Goal: Navigation & Orientation: Understand site structure

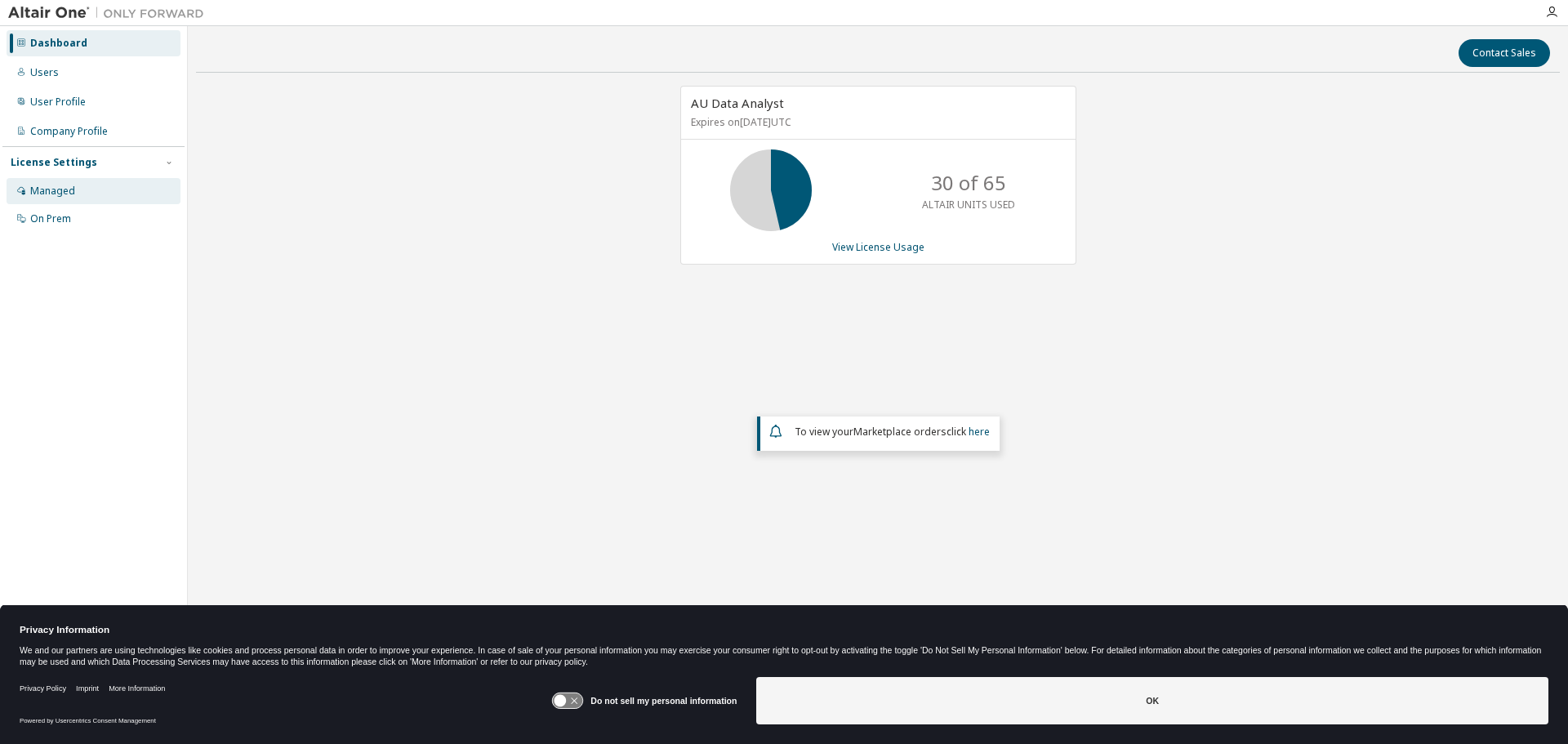
click at [52, 190] on div "Managed" at bounding box center [52, 192] width 45 height 13
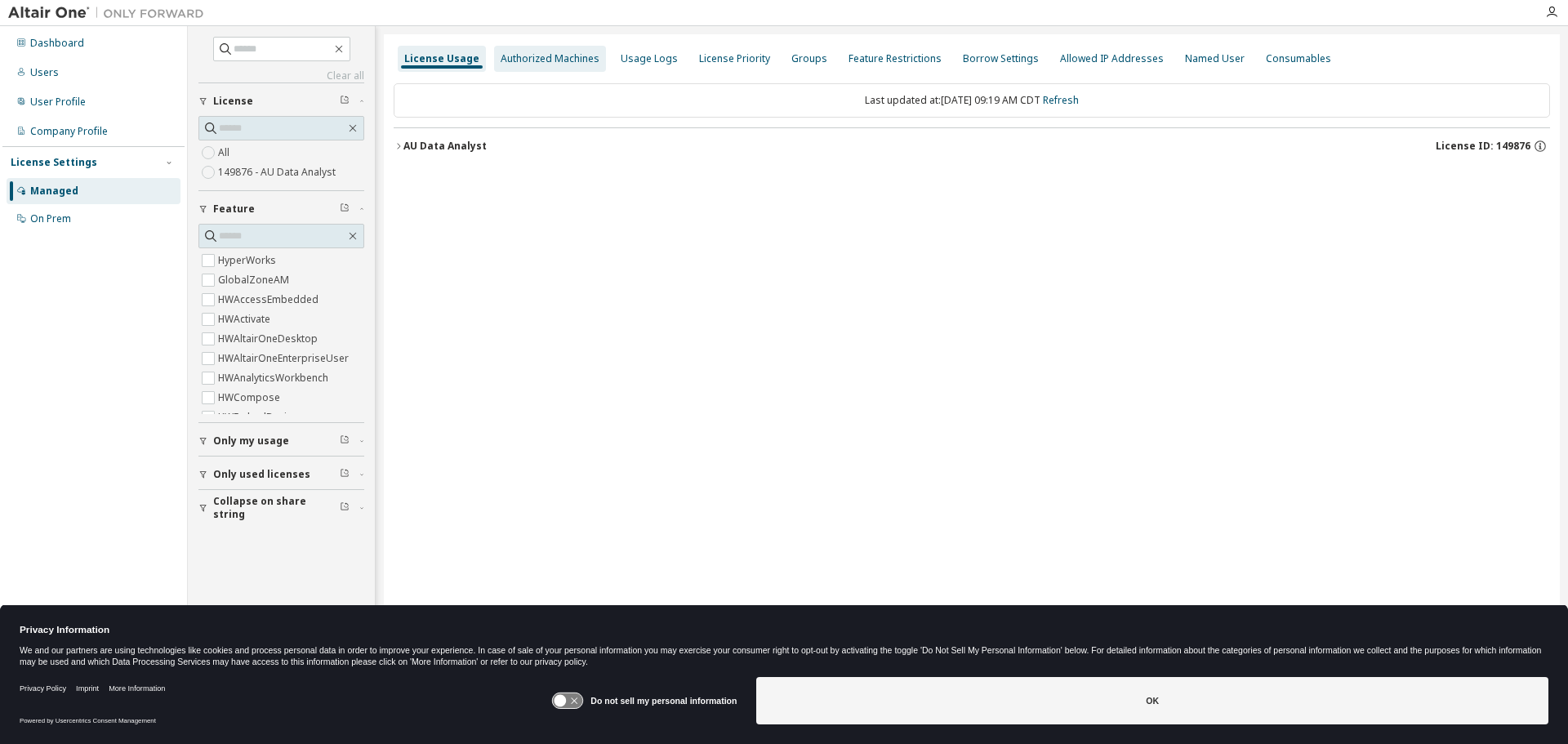
click at [542, 60] on div "Authorized Machines" at bounding box center [550, 59] width 99 height 13
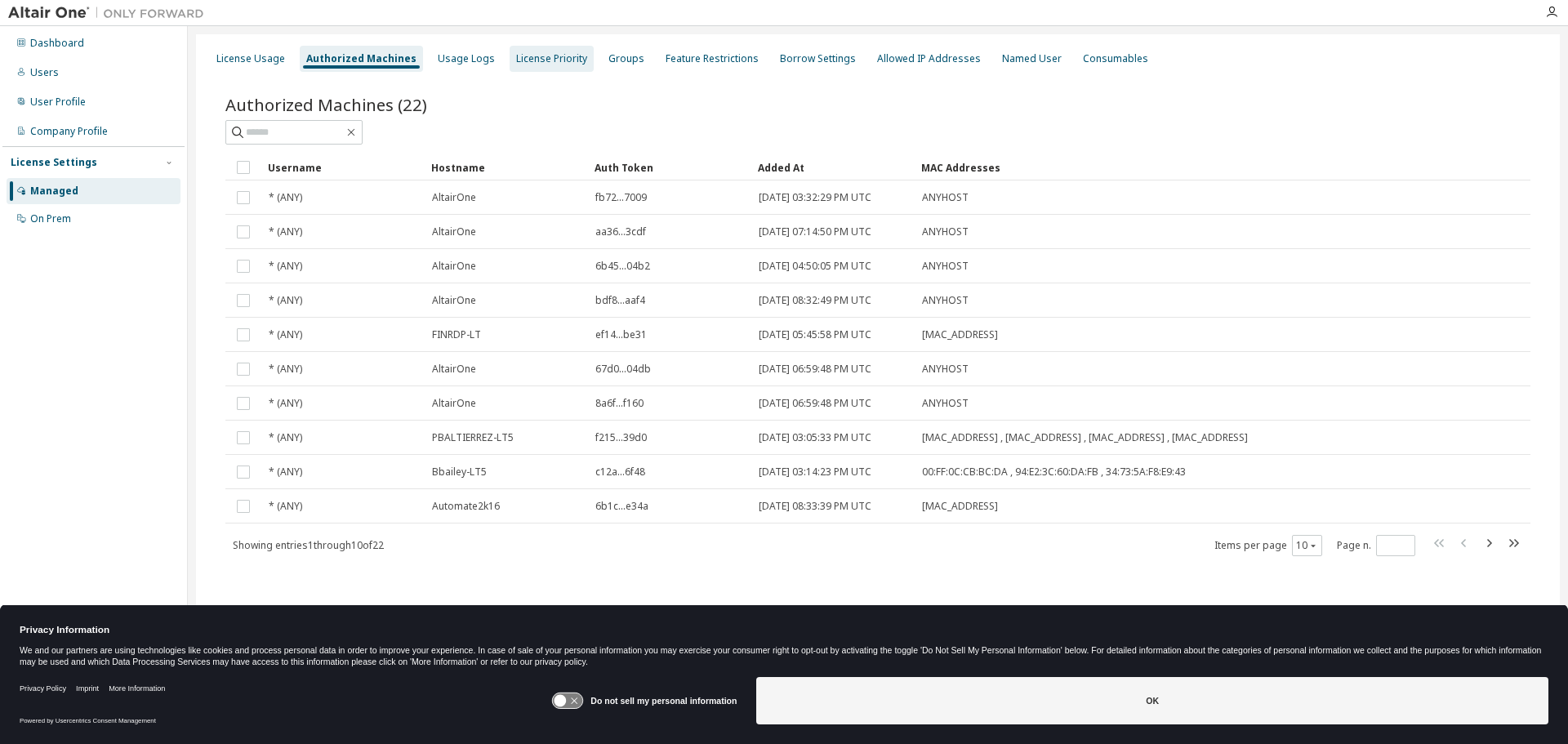
click at [536, 61] on div "License Priority" at bounding box center [552, 59] width 71 height 13
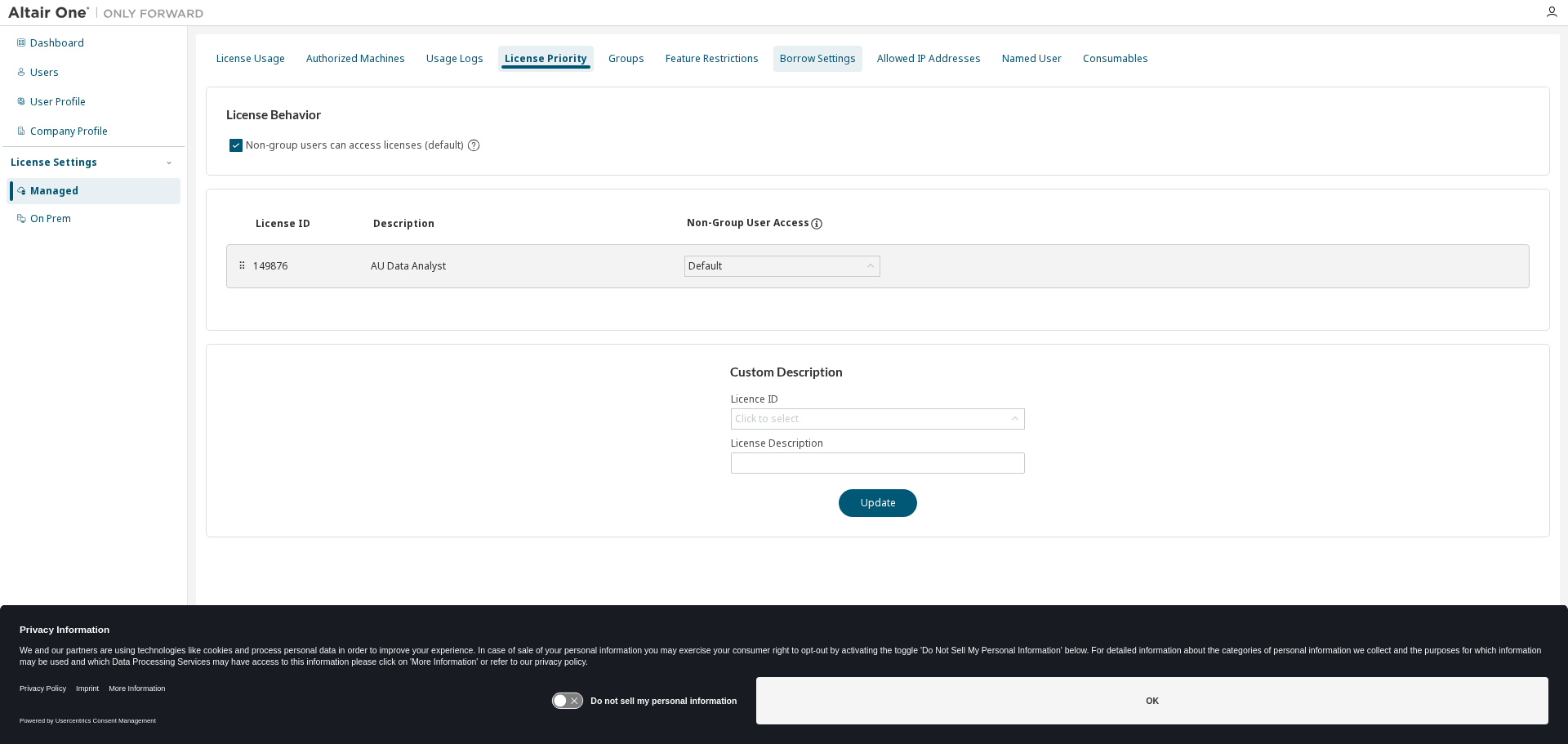
click at [802, 56] on div "Borrow Settings" at bounding box center [818, 59] width 76 height 13
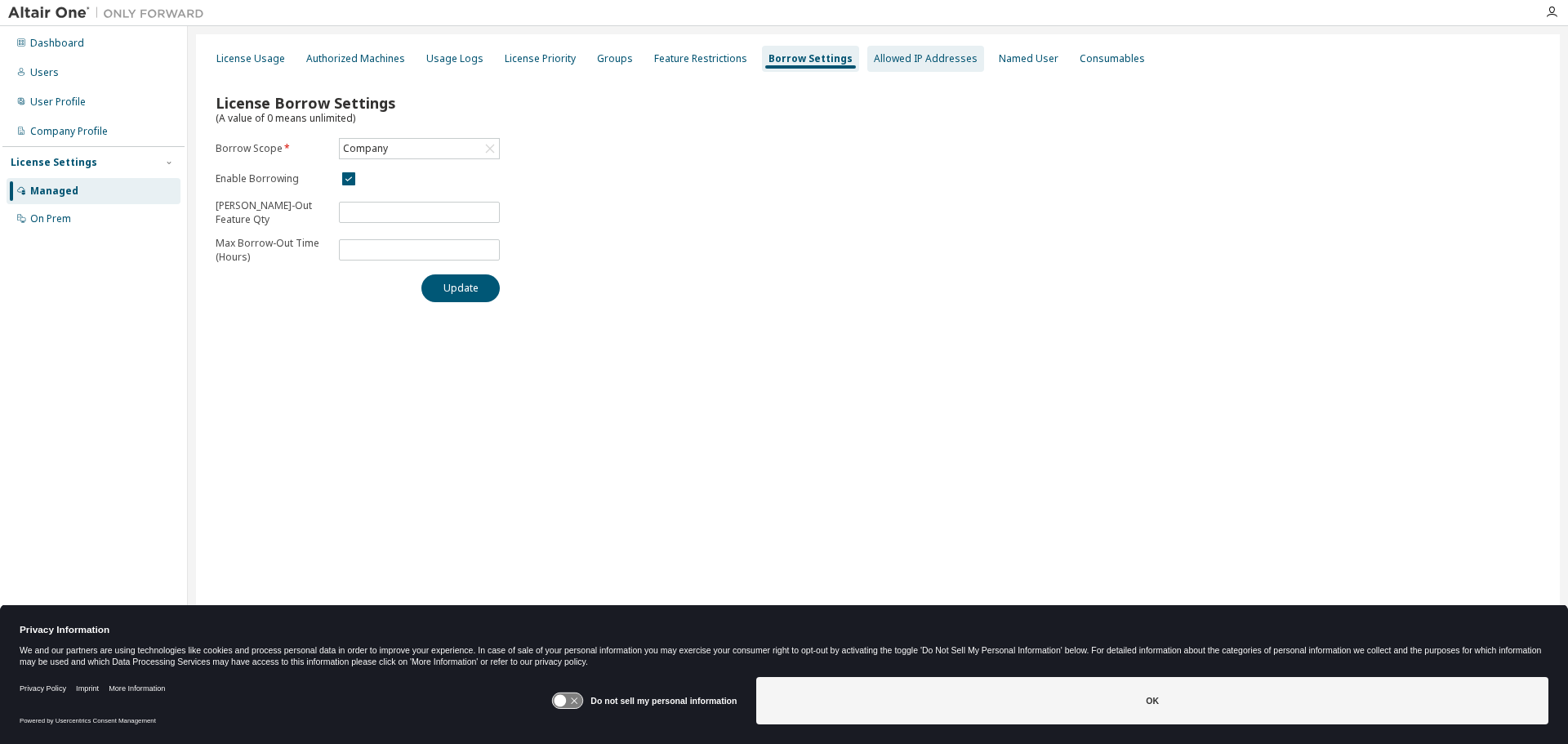
click at [900, 56] on div "Allowed IP Addresses" at bounding box center [926, 59] width 104 height 13
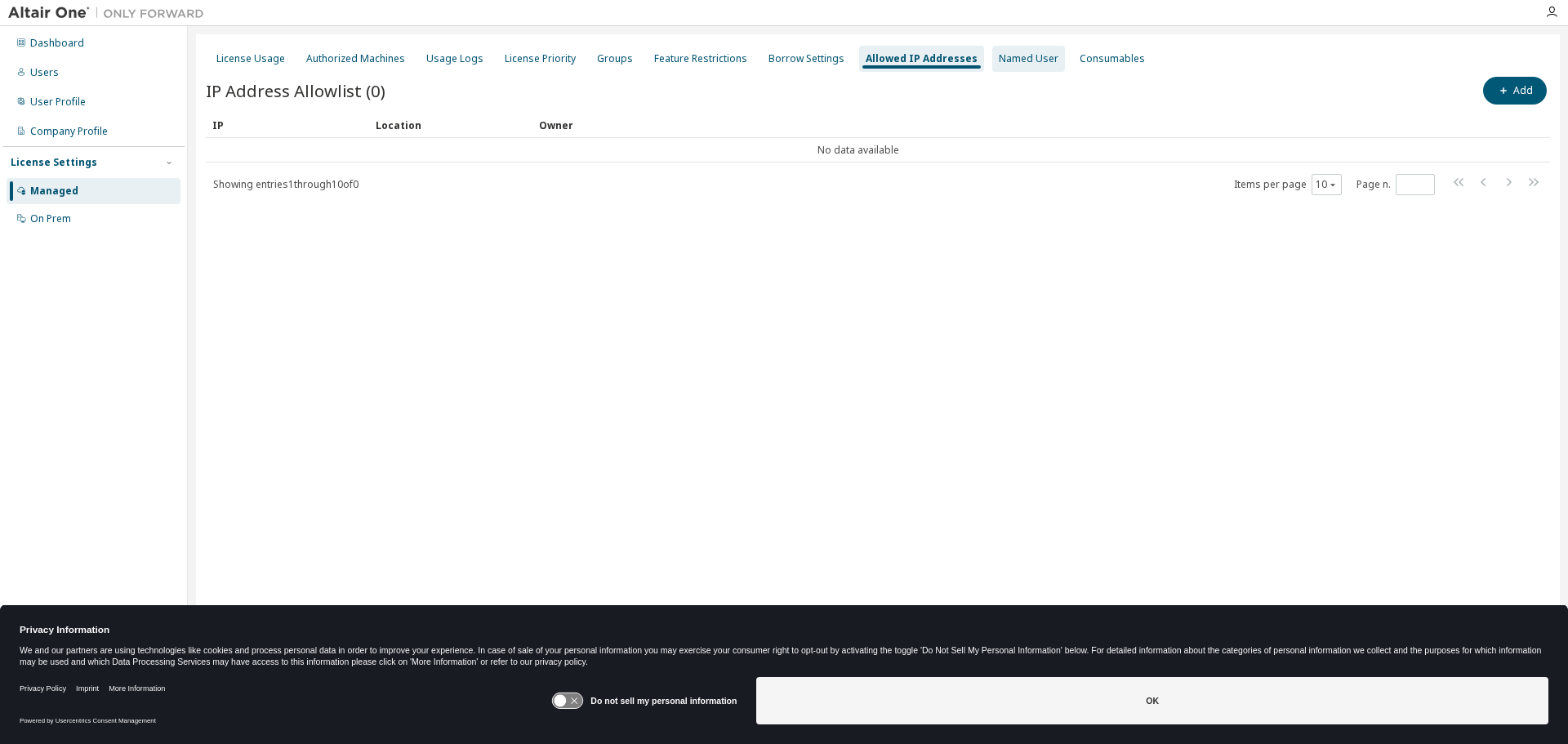
click at [998, 61] on div "Named User" at bounding box center [1028, 59] width 60 height 13
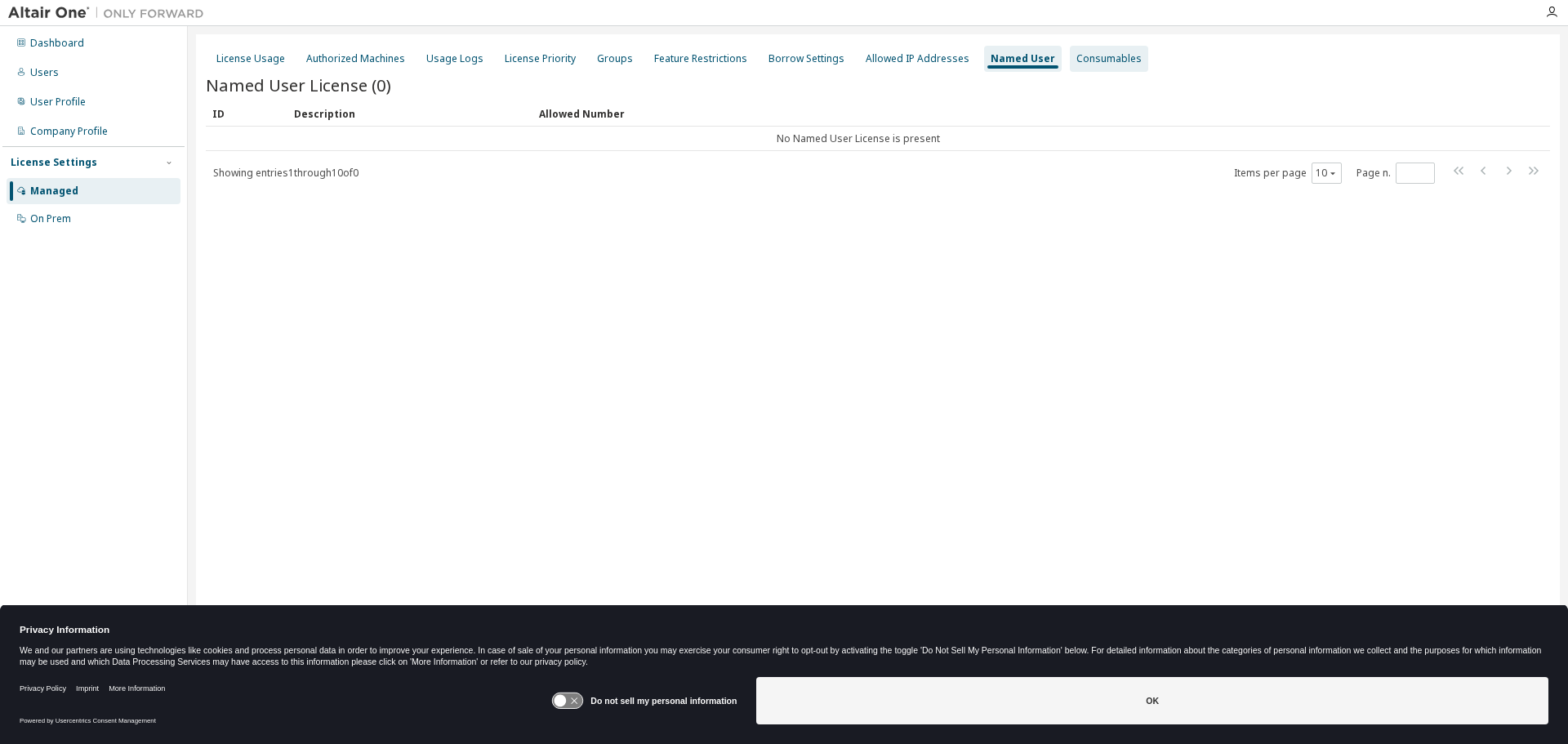
click at [1078, 58] on div "Consumables" at bounding box center [1109, 59] width 65 height 13
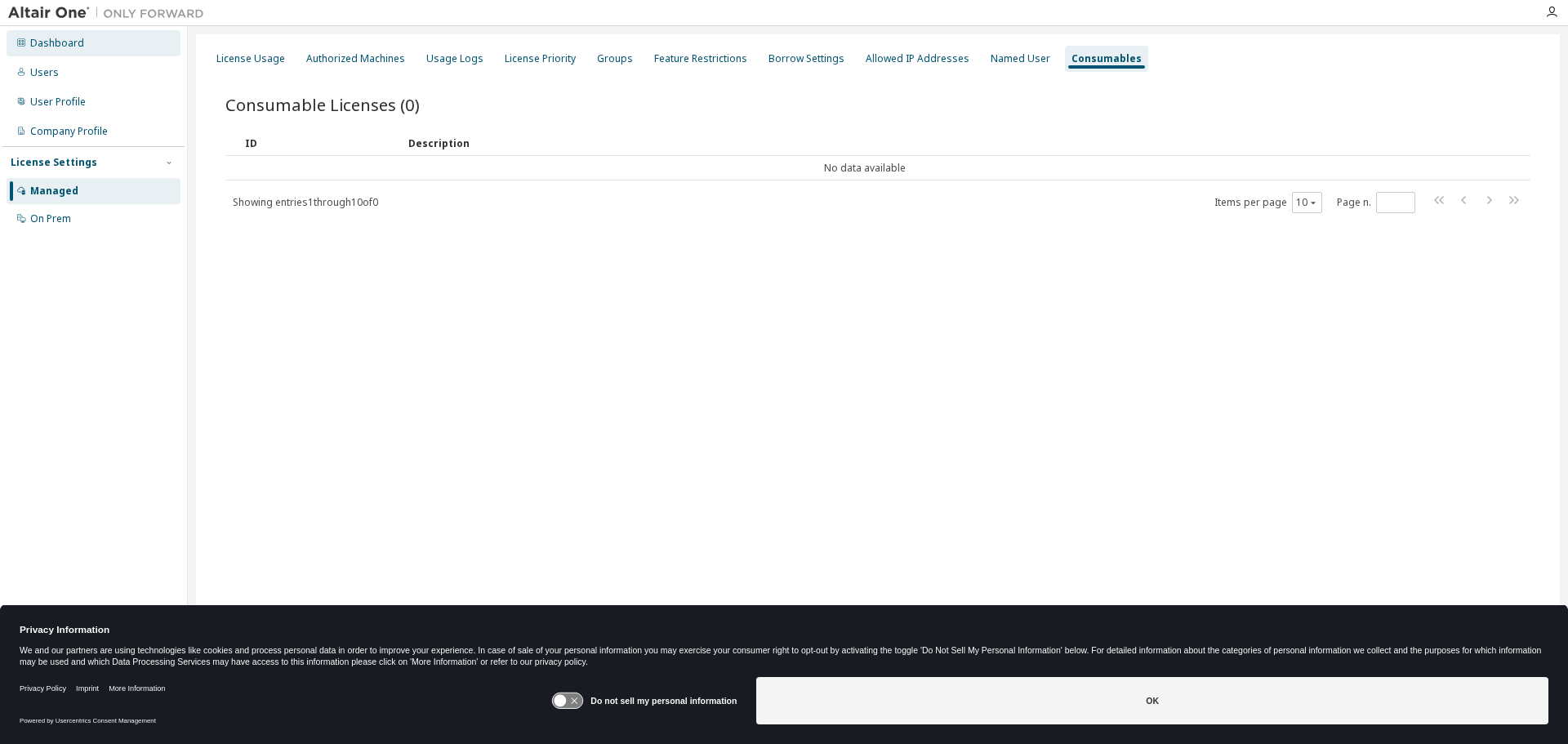
click at [52, 43] on div "Dashboard" at bounding box center [57, 43] width 54 height 13
